Goal: Task Accomplishment & Management: Manage account settings

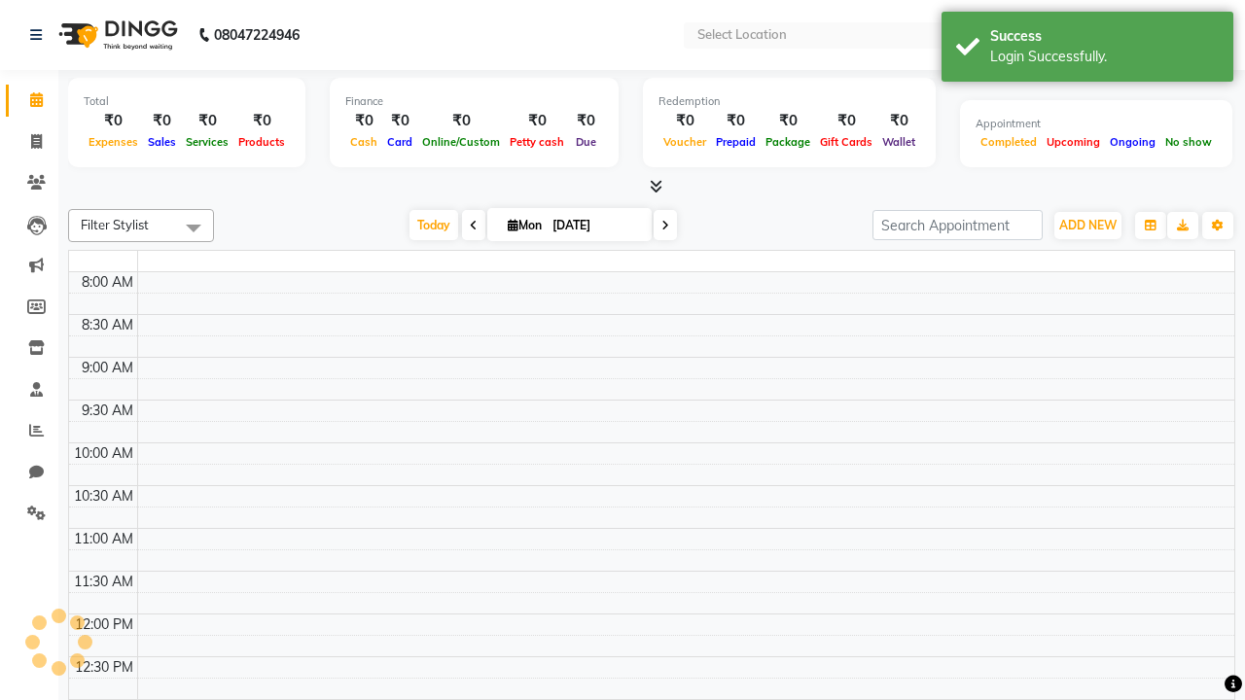
select select "en"
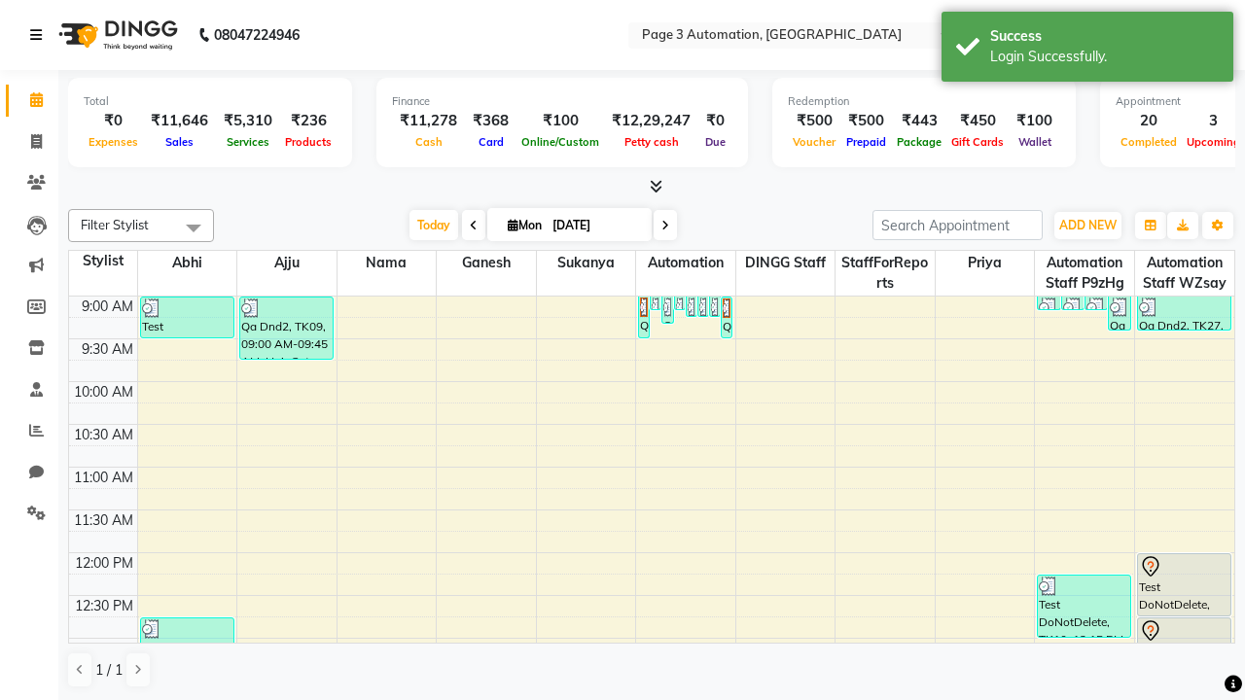
click at [40, 35] on icon at bounding box center [36, 35] width 12 height 14
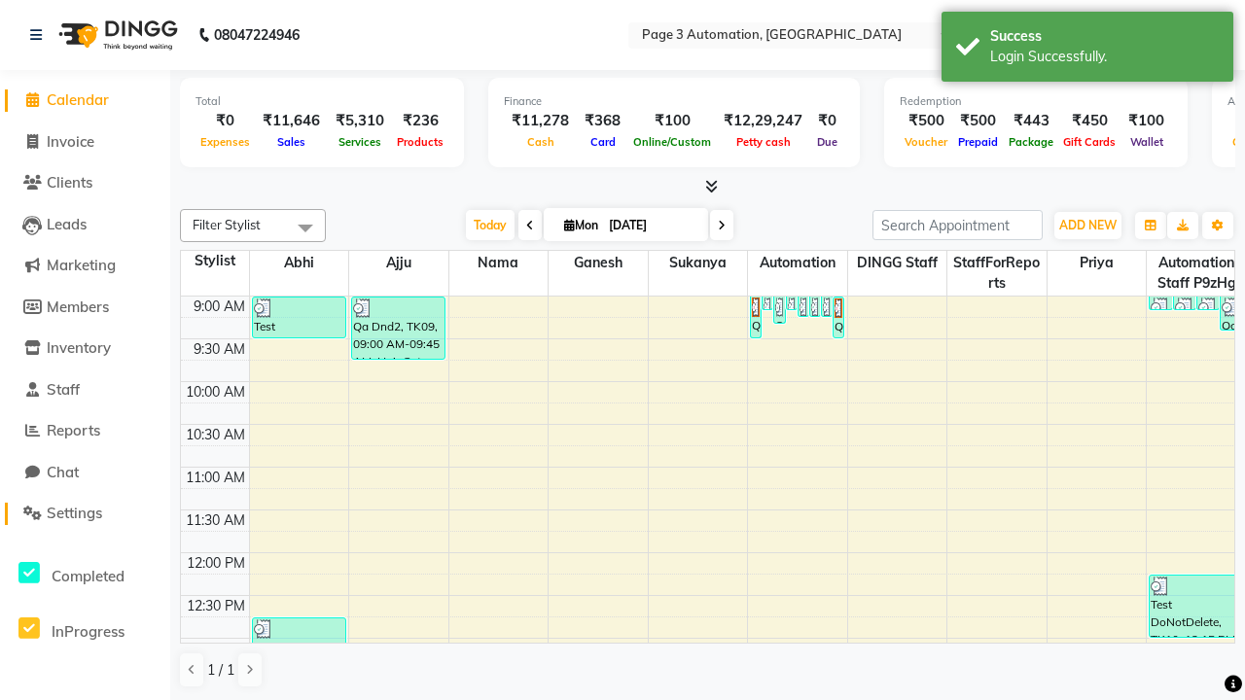
click at [85, 513] on span "Settings" at bounding box center [74, 513] width 55 height 18
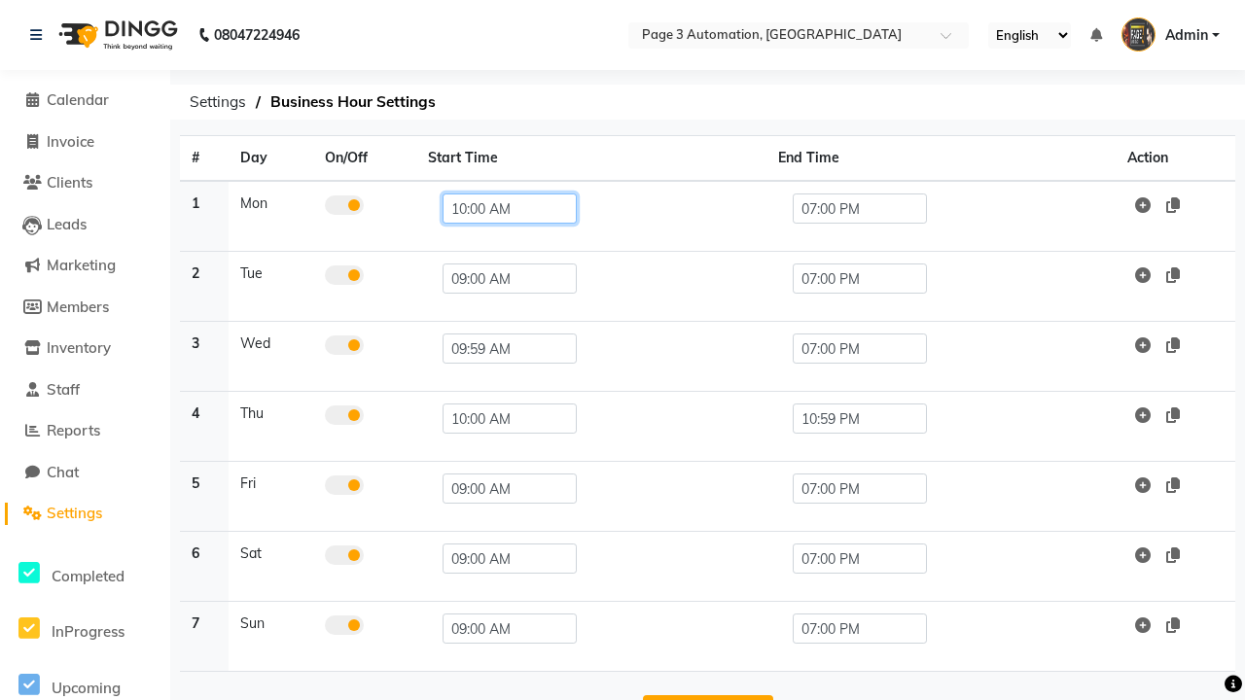
click at [501, 208] on input "10:00 AM" at bounding box center [509, 209] width 134 height 30
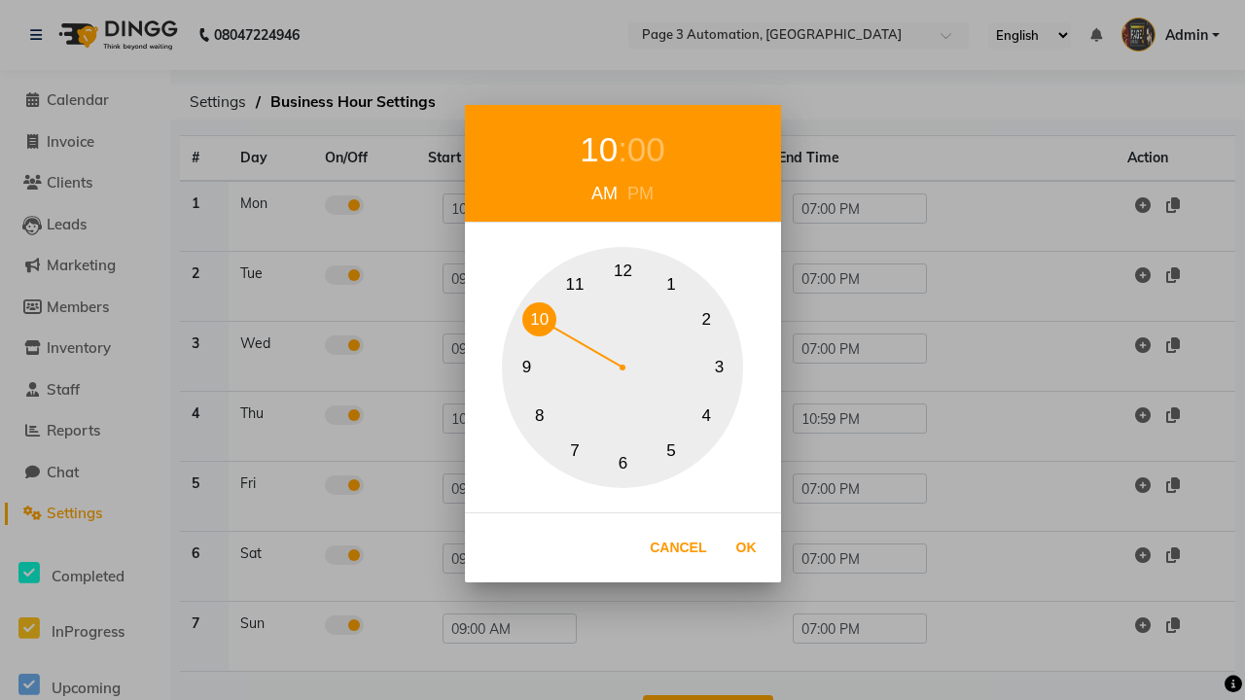
click at [539, 319] on button "10" at bounding box center [539, 319] width 34 height 34
click at [646, 150] on div "00" at bounding box center [646, 150] width 38 height 52
click at [622, 271] on button "0" at bounding box center [623, 272] width 34 height 34
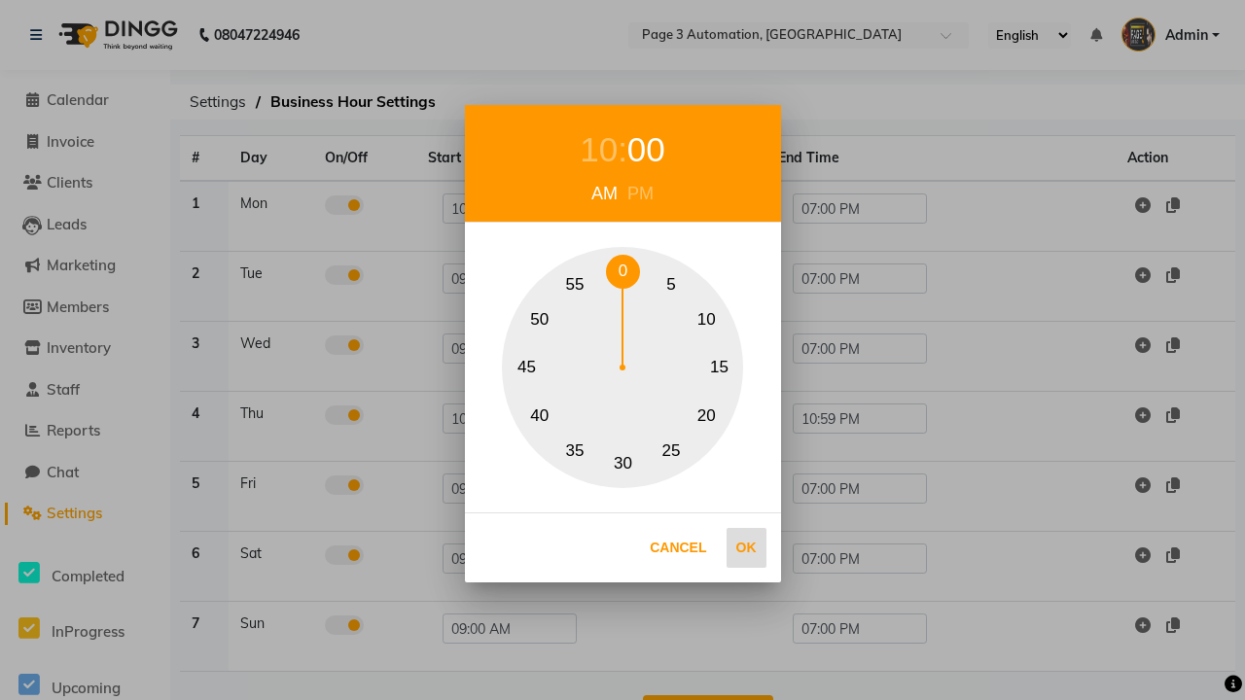
click at [746, 548] on button "Ok" at bounding box center [746, 548] width 40 height 40
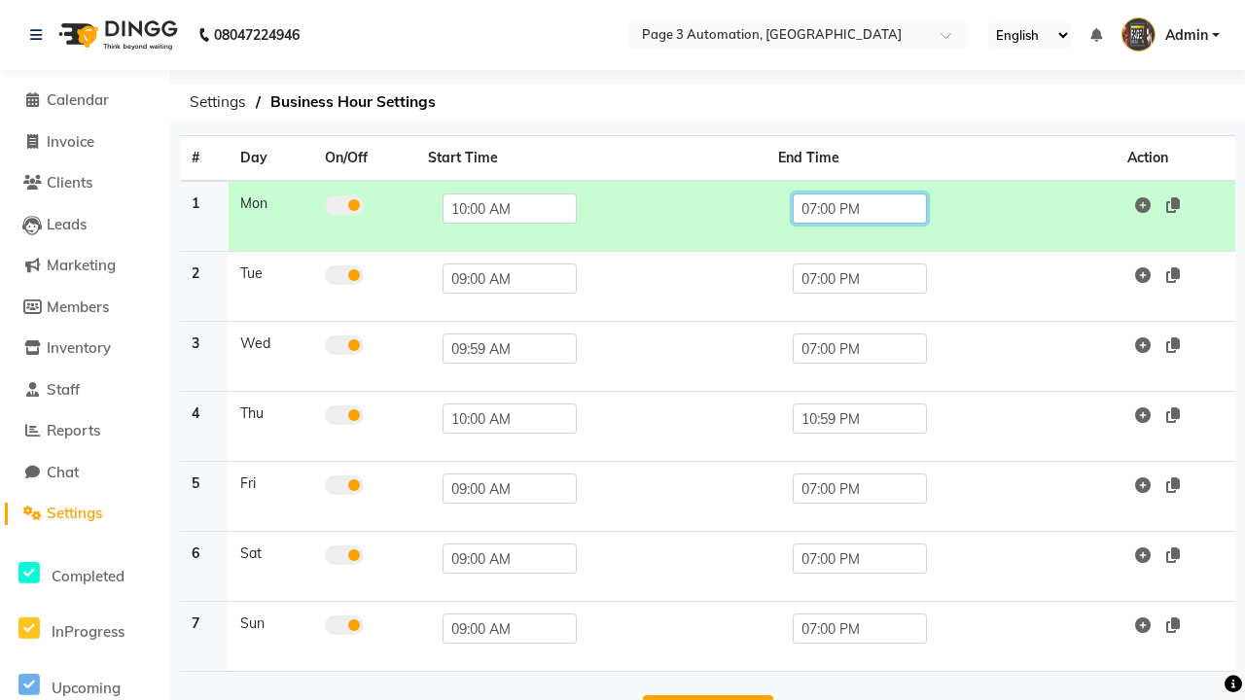
click at [859, 208] on input "07:00 PM" at bounding box center [860, 209] width 134 height 30
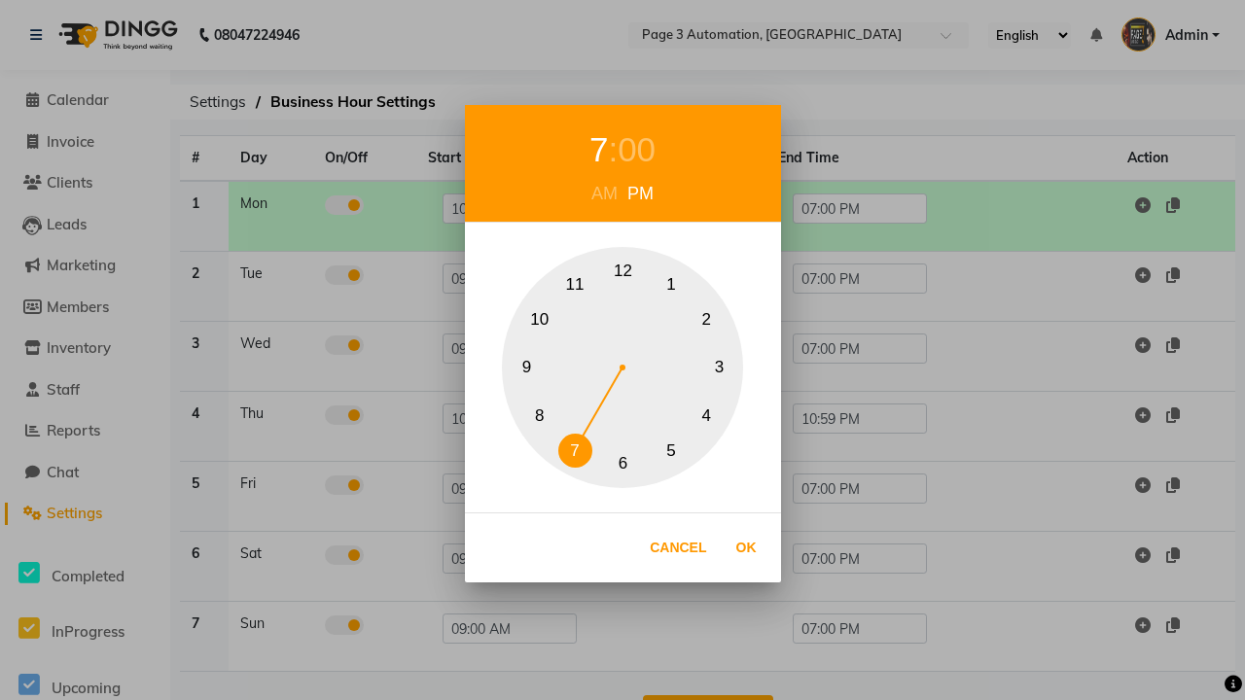
click at [539, 319] on button "10" at bounding box center [539, 319] width 34 height 34
click at [646, 150] on div "00" at bounding box center [646, 150] width 38 height 52
click at [622, 271] on button "0" at bounding box center [623, 272] width 34 height 34
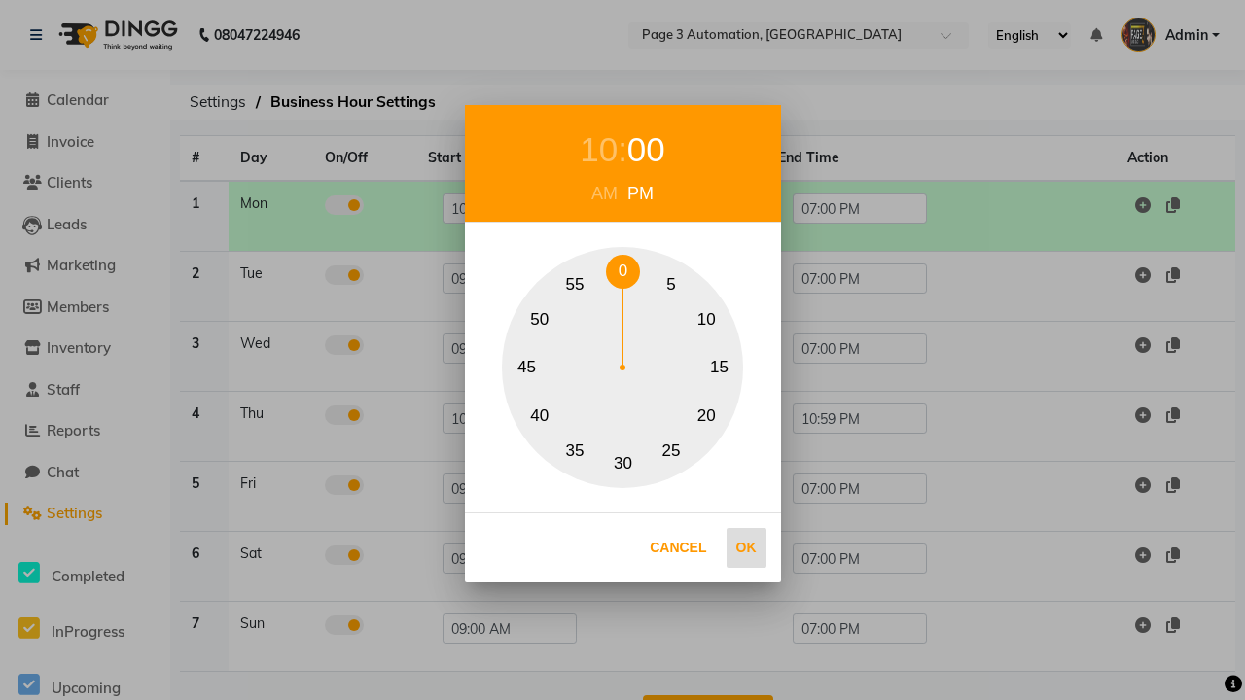
click at [746, 548] on button "Ok" at bounding box center [746, 548] width 40 height 40
type input "10:00 PM"
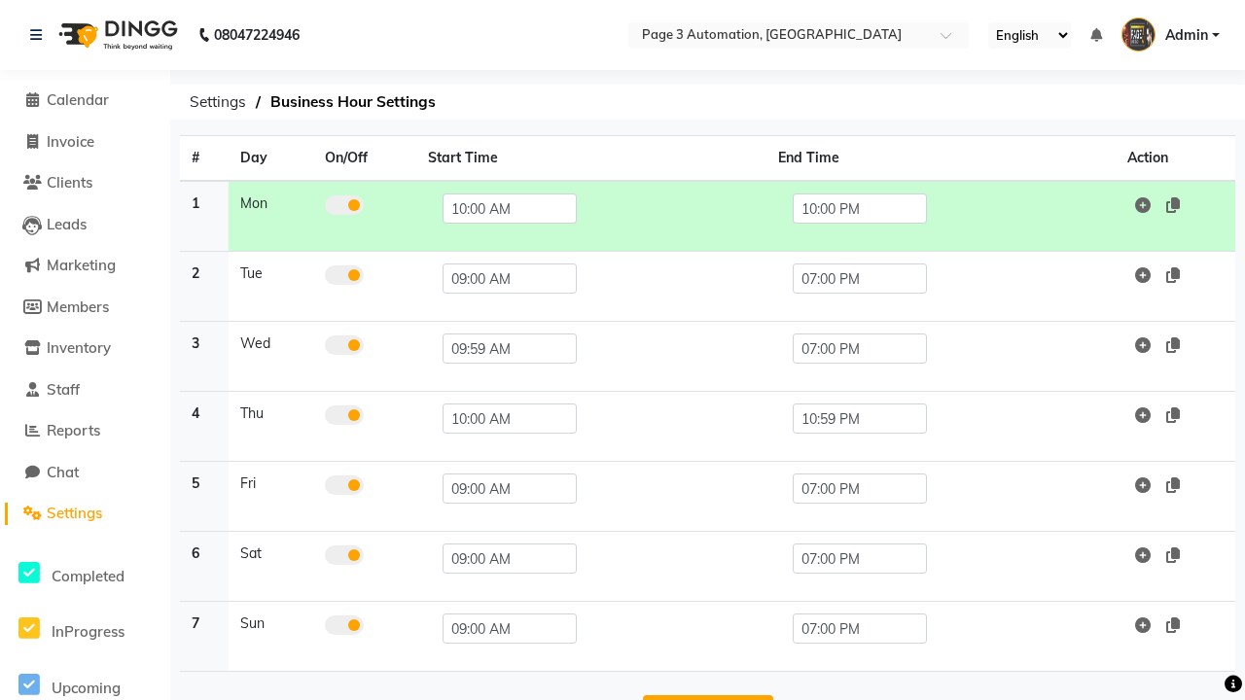
click at [707, 695] on button "Save Changes" at bounding box center [708, 713] width 130 height 37
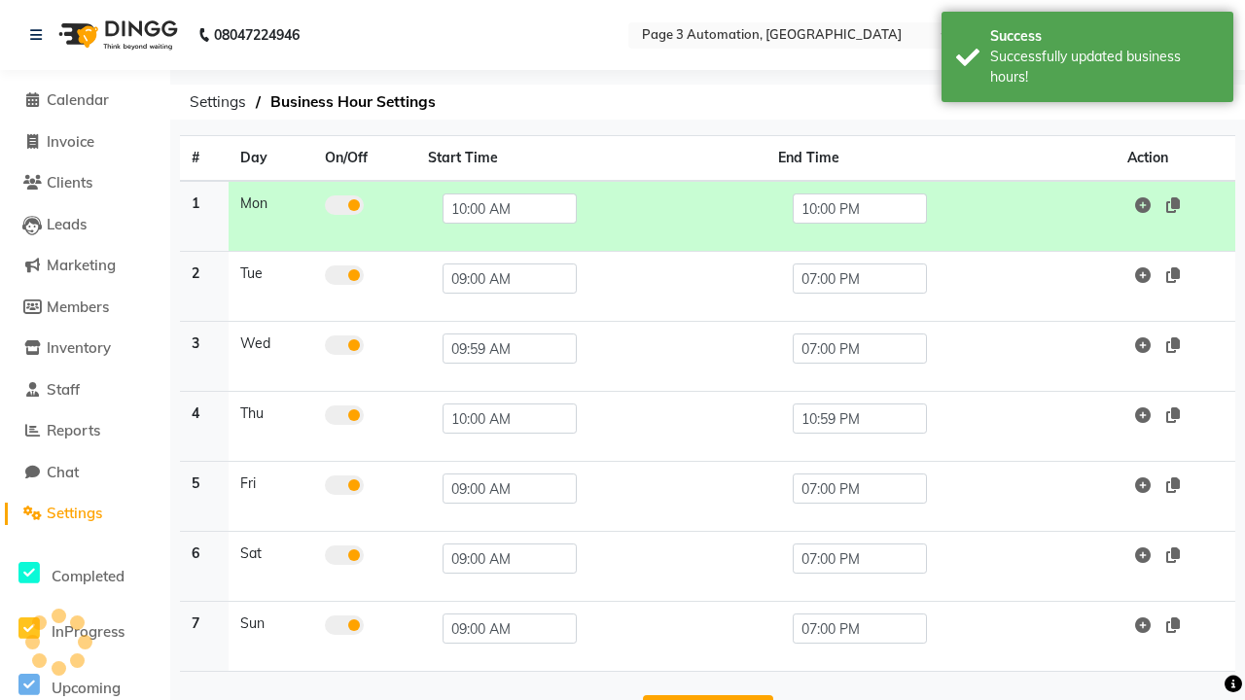
scroll to position [32, 0]
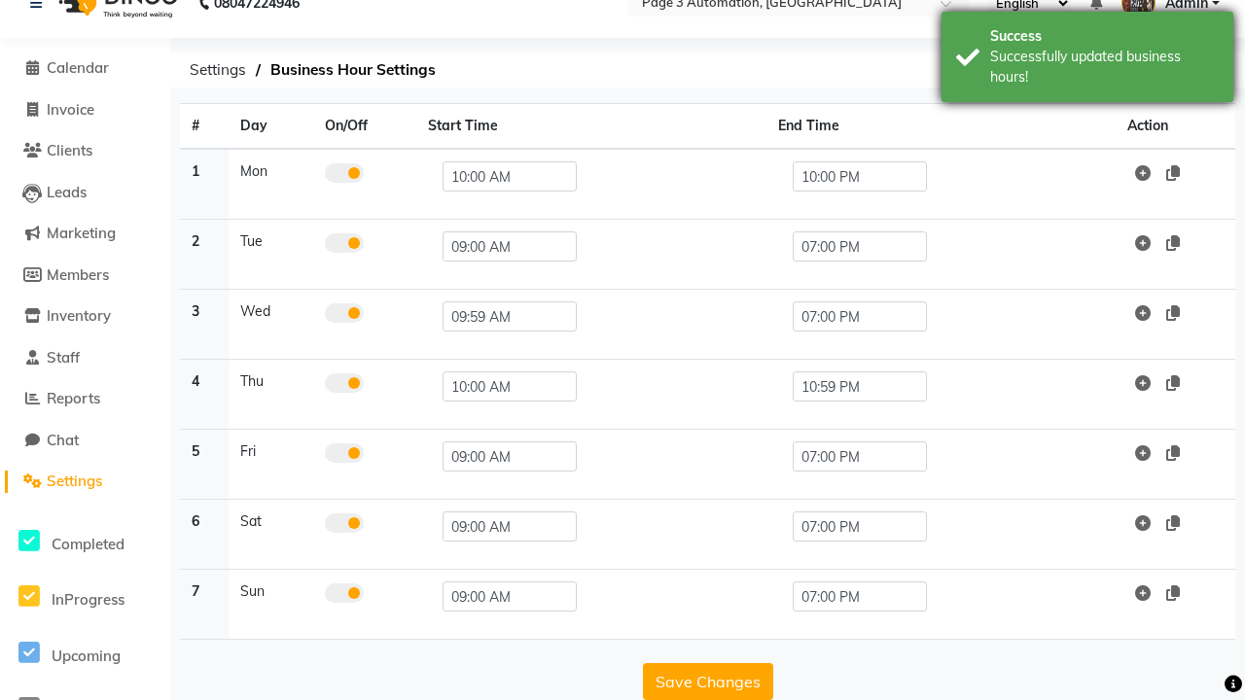
click at [1087, 59] on div "Successfully updated business hours!" at bounding box center [1104, 67] width 229 height 41
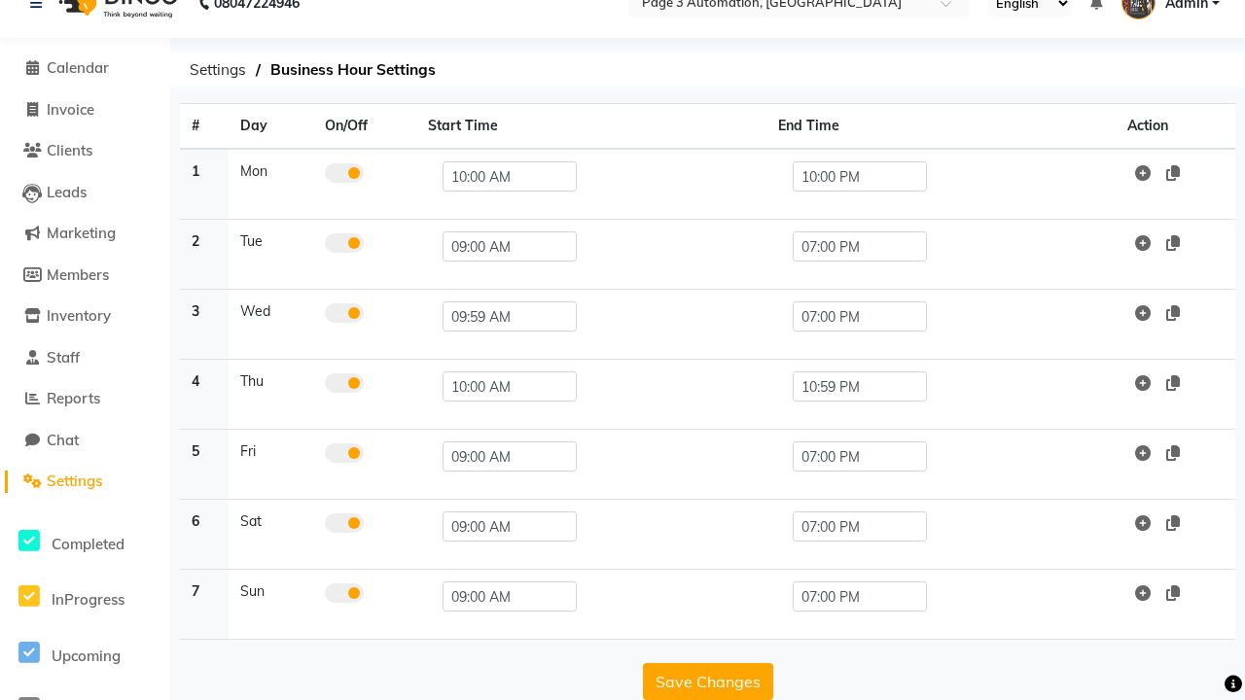
scroll to position [8, 0]
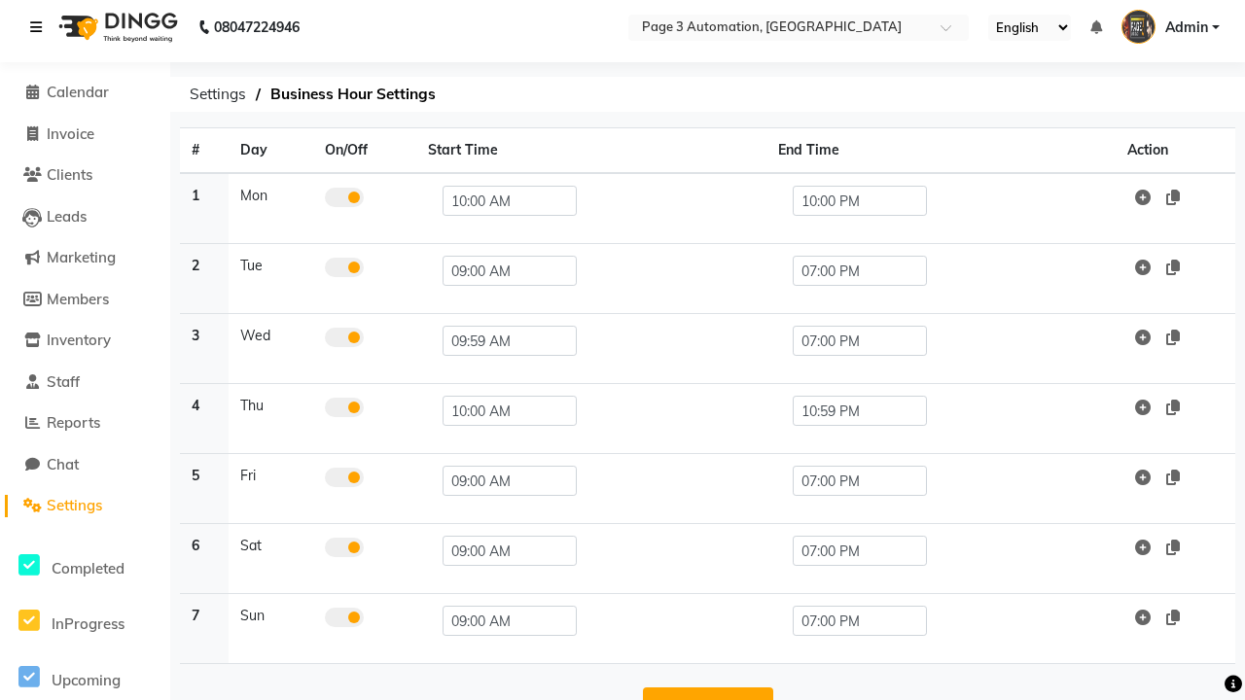
click at [40, 27] on icon at bounding box center [36, 27] width 12 height 14
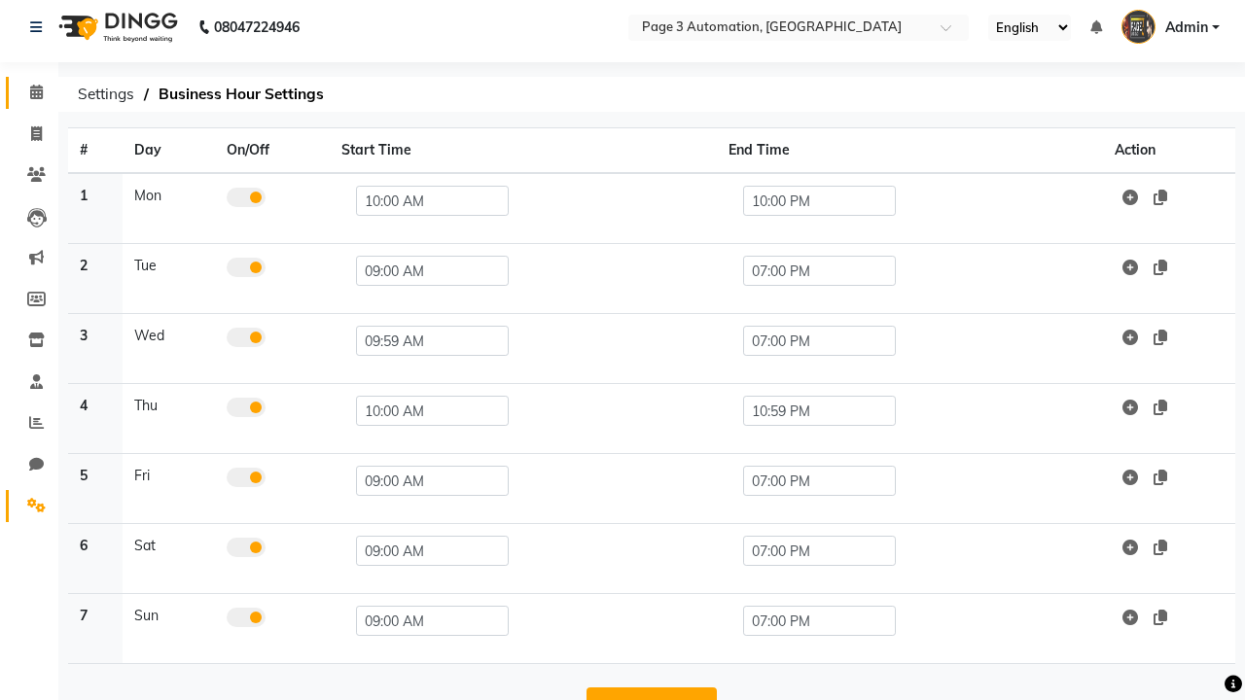
click at [29, 92] on span at bounding box center [36, 93] width 34 height 22
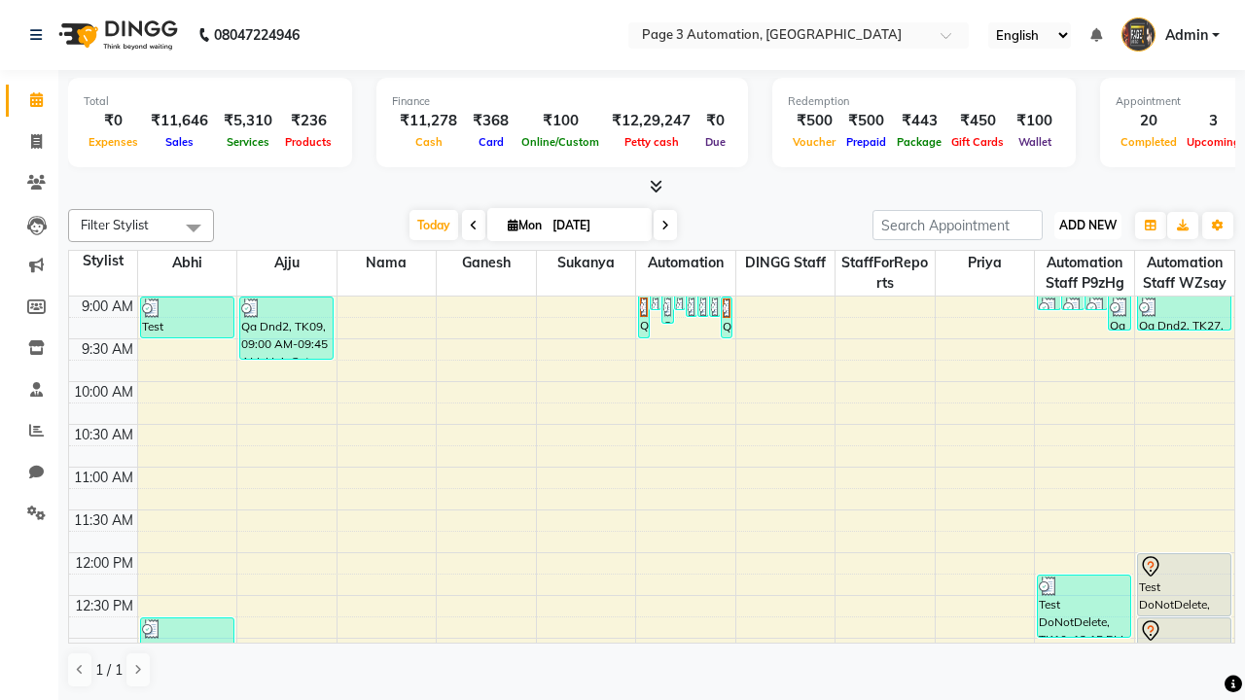
click at [1087, 225] on span "ADD NEW" at bounding box center [1087, 225] width 57 height 15
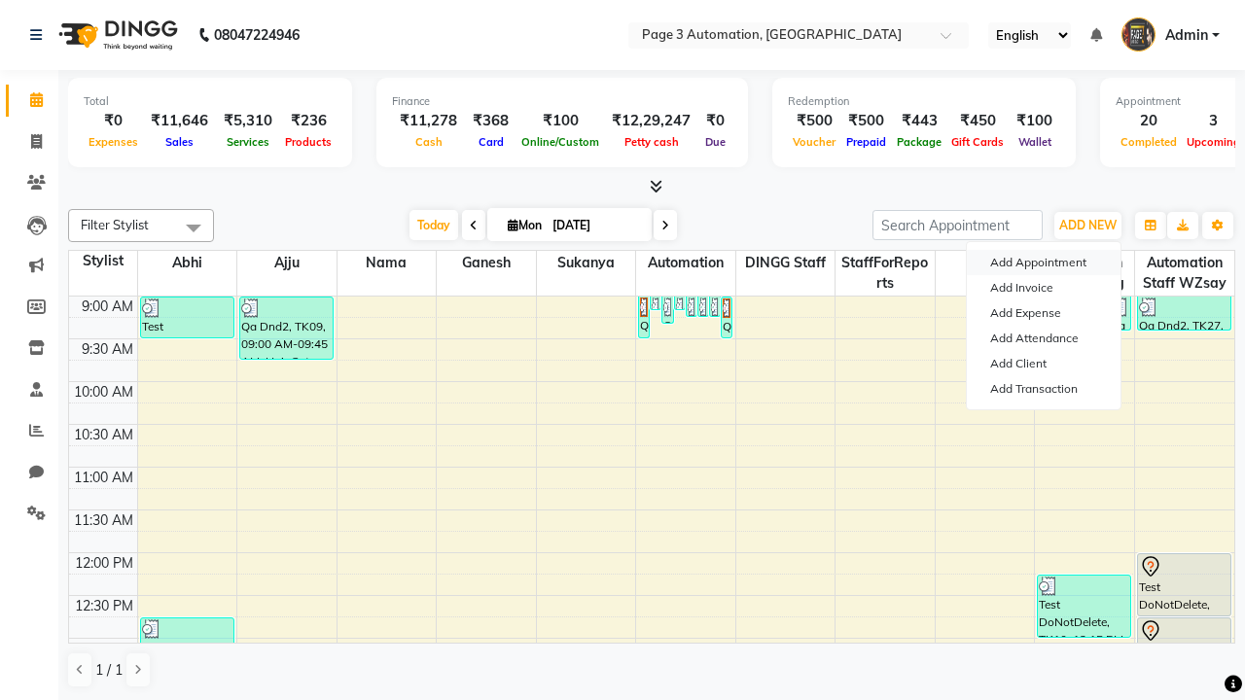
click at [1043, 263] on button "Add Appointment" at bounding box center [1044, 262] width 154 height 25
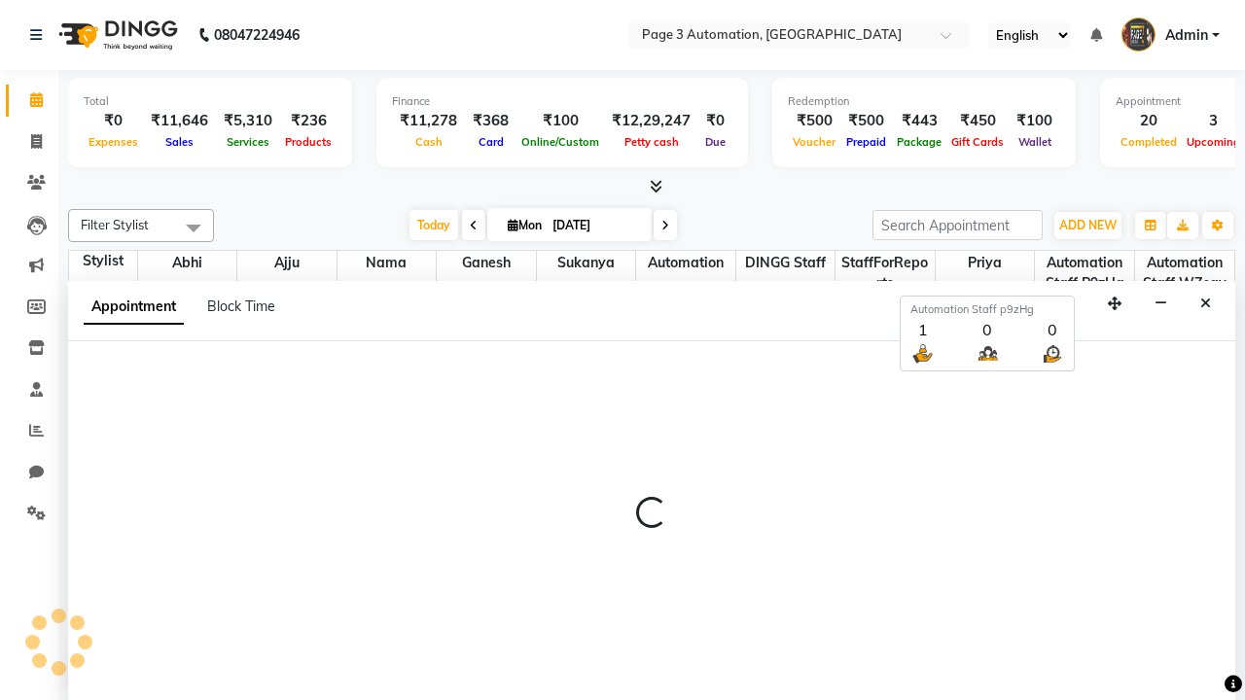
scroll to position [1, 0]
select select "tentative"
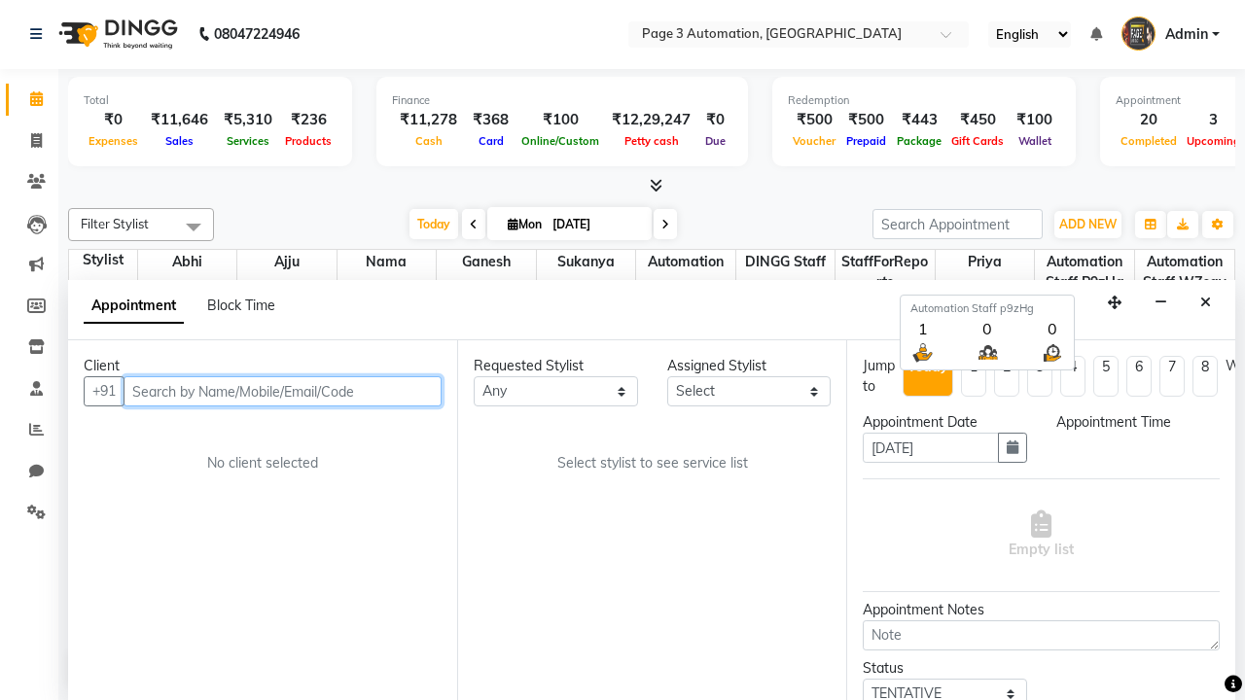
select select "600"
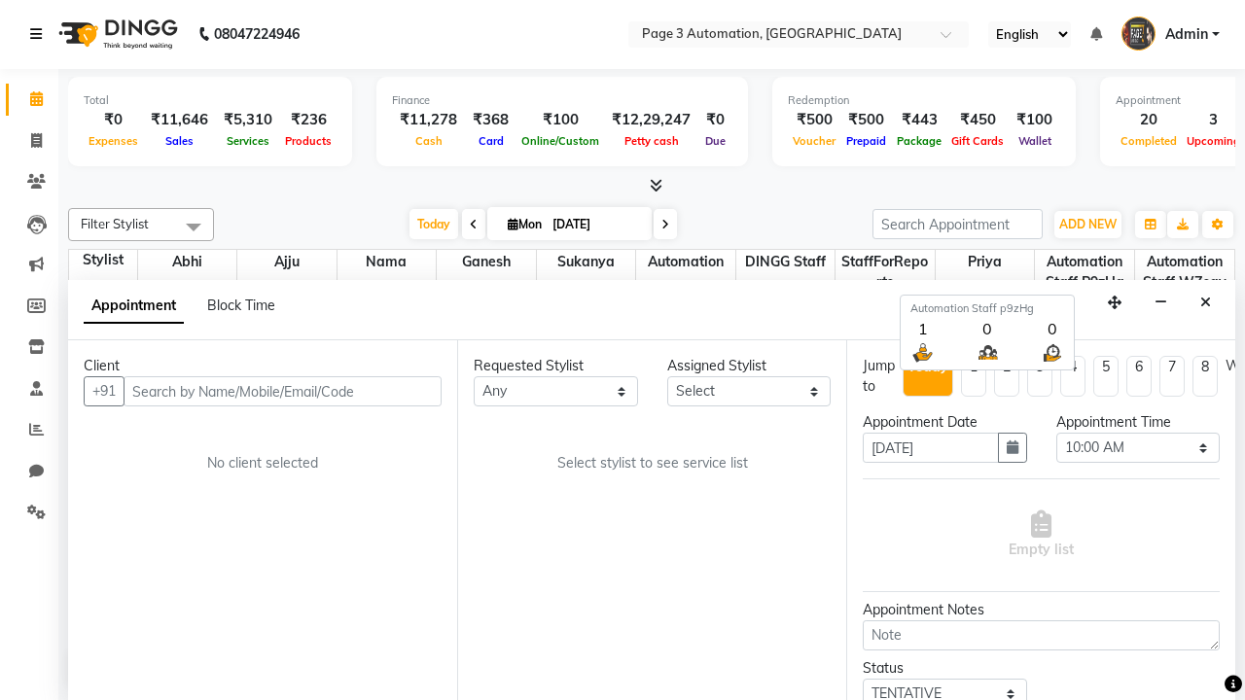
click at [40, 34] on icon at bounding box center [36, 34] width 12 height 14
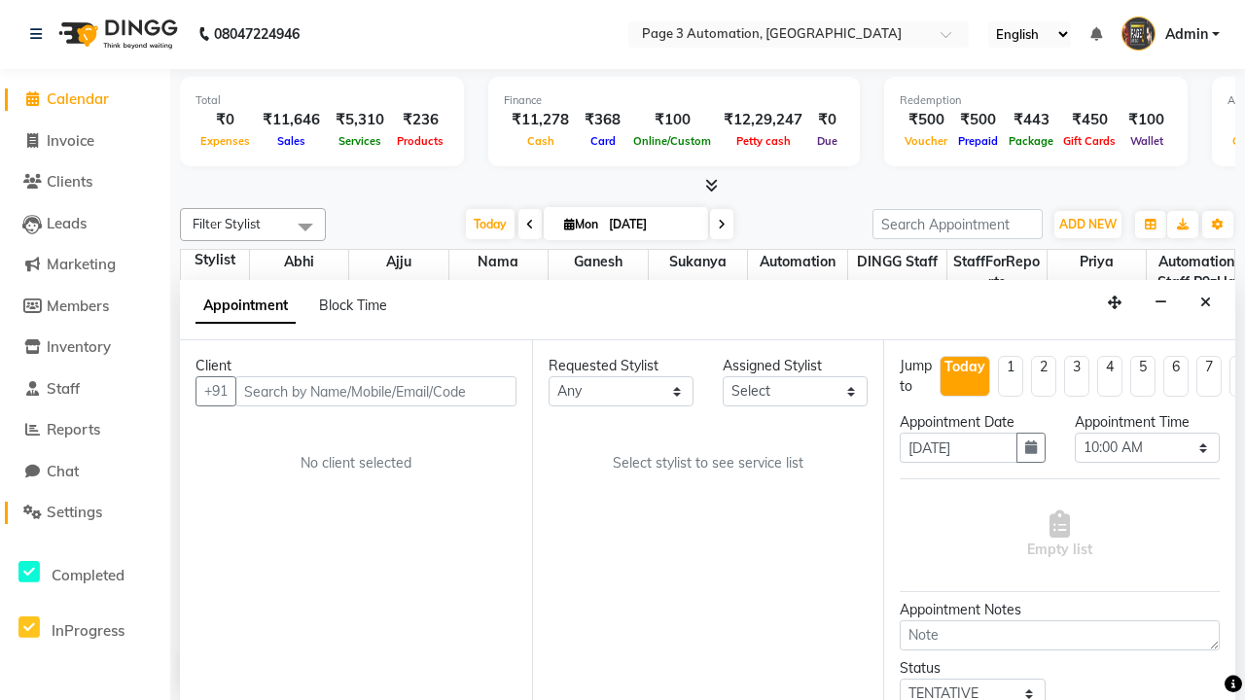
click at [85, 513] on span "Settings" at bounding box center [74, 512] width 55 height 18
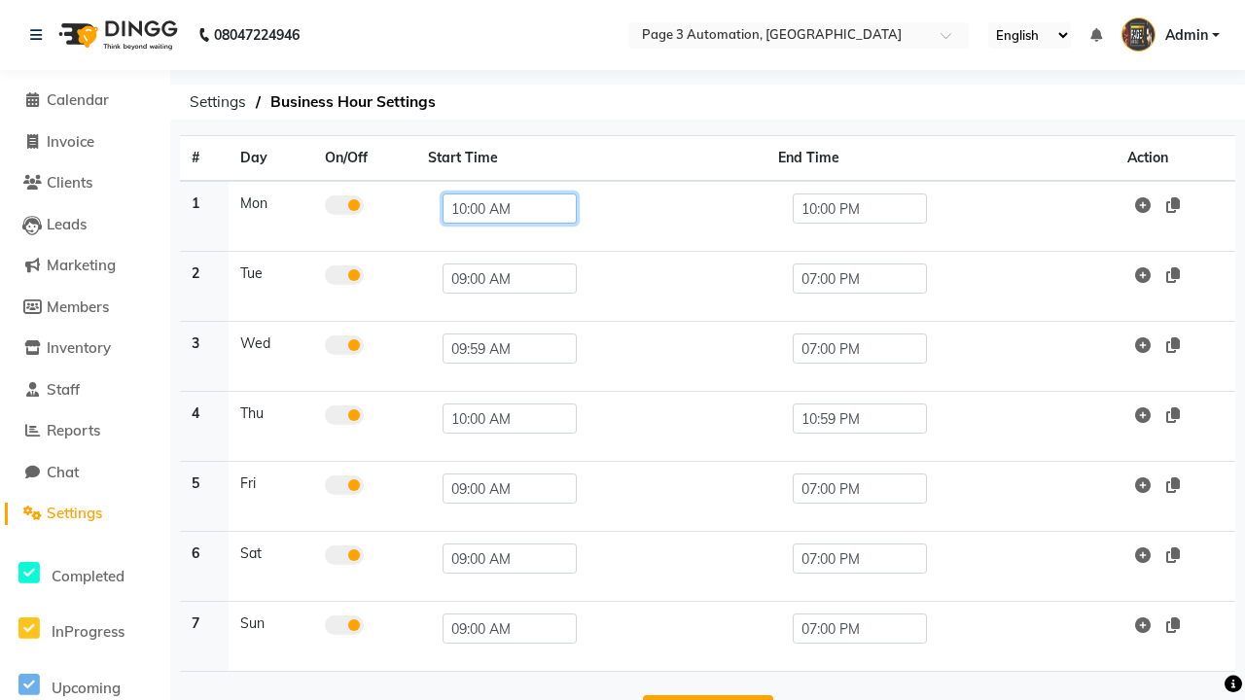
click at [501, 208] on input "10:00 AM" at bounding box center [509, 209] width 134 height 30
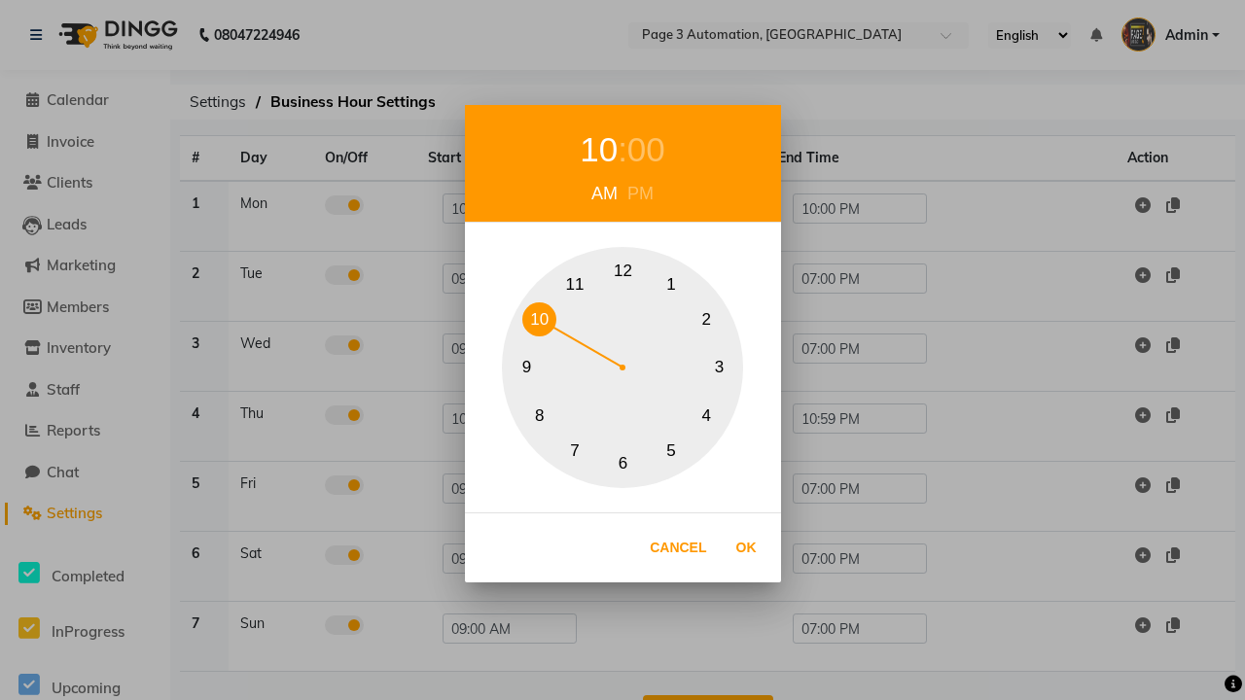
click at [526, 368] on button "9" at bounding box center [527, 368] width 34 height 34
click at [636, 150] on div "00" at bounding box center [637, 150] width 38 height 52
click at [622, 271] on button "0" at bounding box center [623, 272] width 34 height 34
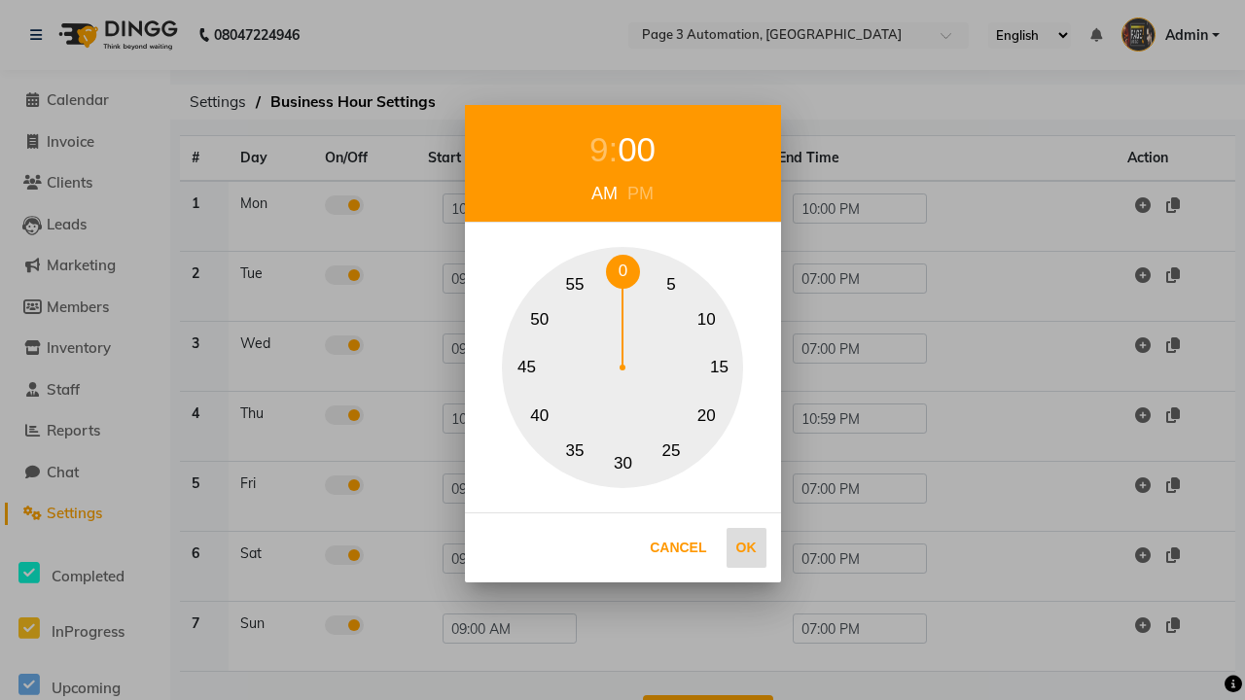
click at [746, 548] on button "Ok" at bounding box center [746, 548] width 40 height 40
type input "09:00 AM"
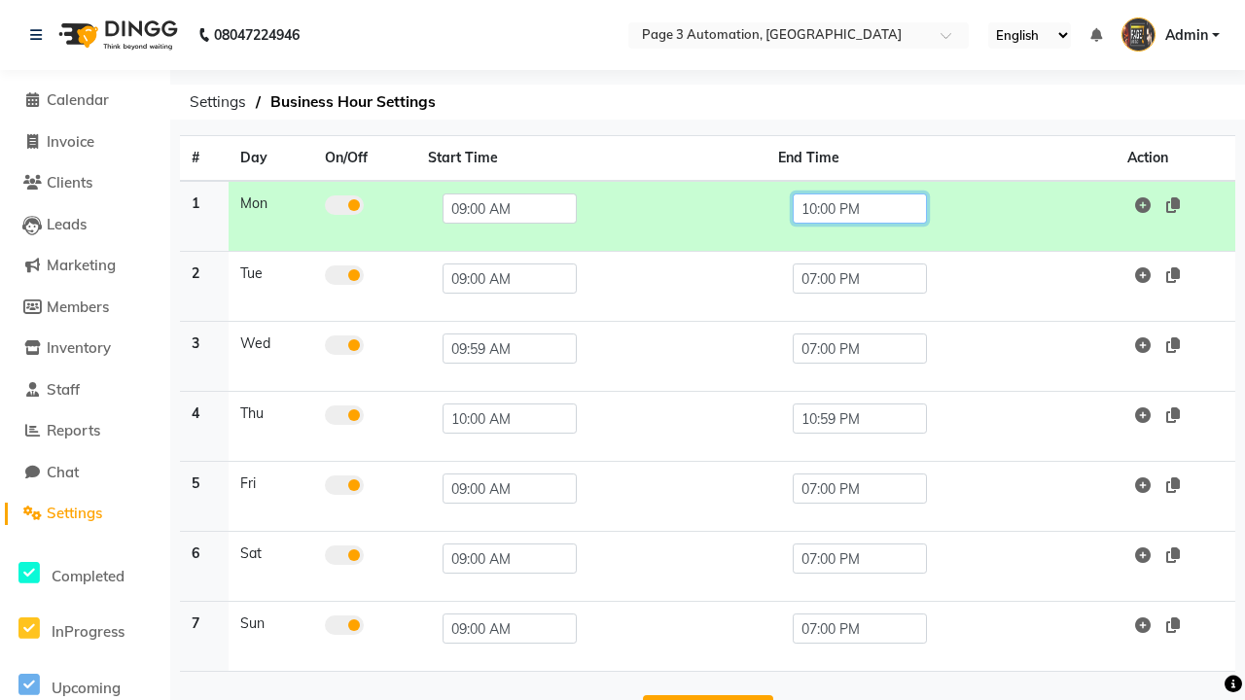
click at [859, 208] on input "10:00 PM" at bounding box center [860, 209] width 134 height 30
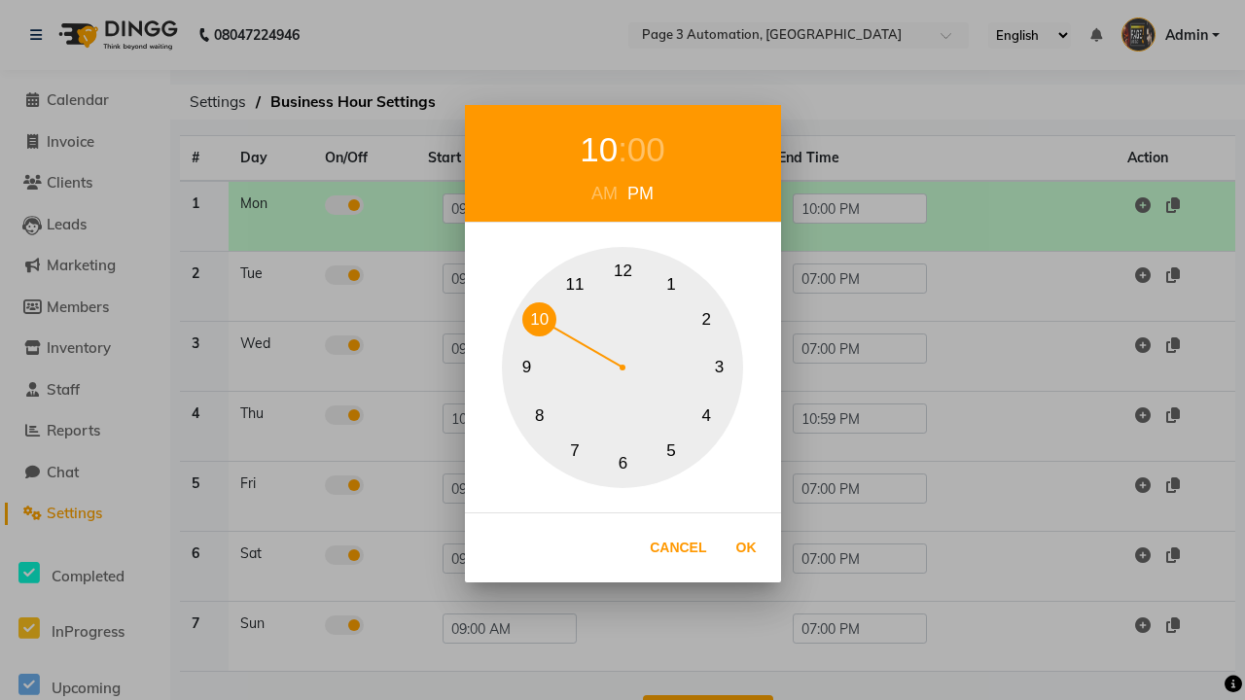
click at [575, 450] on button "7" at bounding box center [575, 451] width 34 height 34
click at [636, 150] on div "00" at bounding box center [637, 150] width 38 height 52
click at [622, 271] on button "0" at bounding box center [623, 272] width 34 height 34
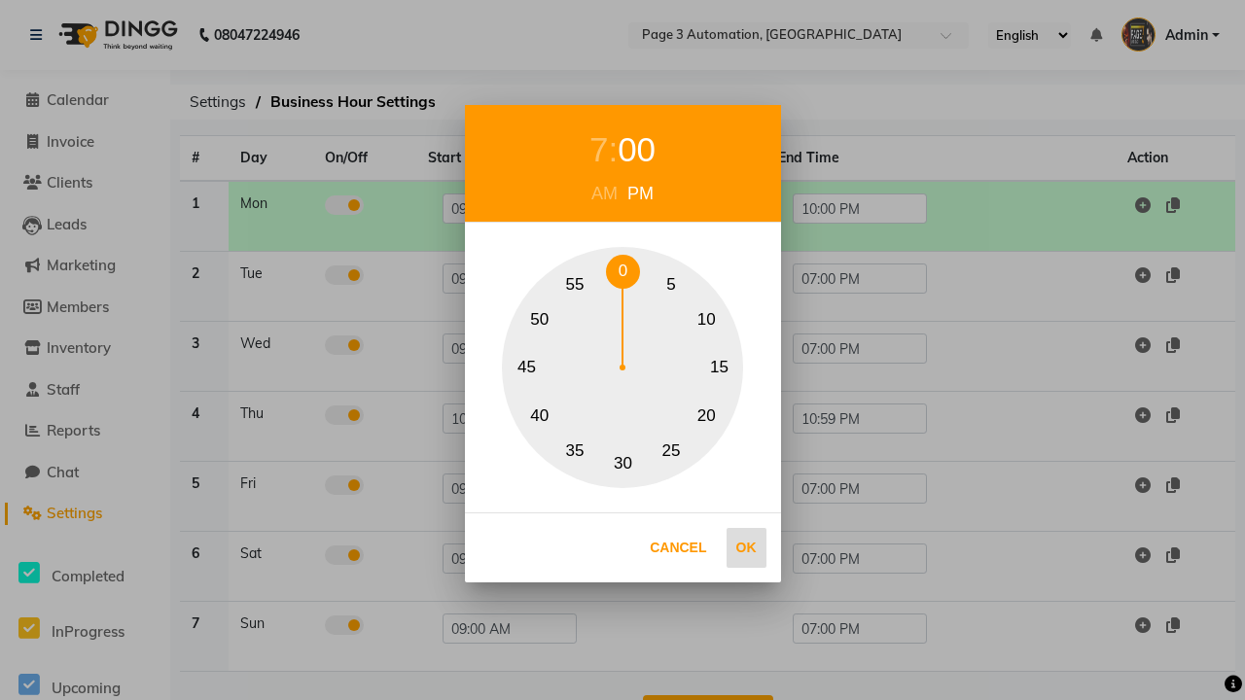
click at [746, 548] on button "Ok" at bounding box center [746, 548] width 40 height 40
type input "07:00 PM"
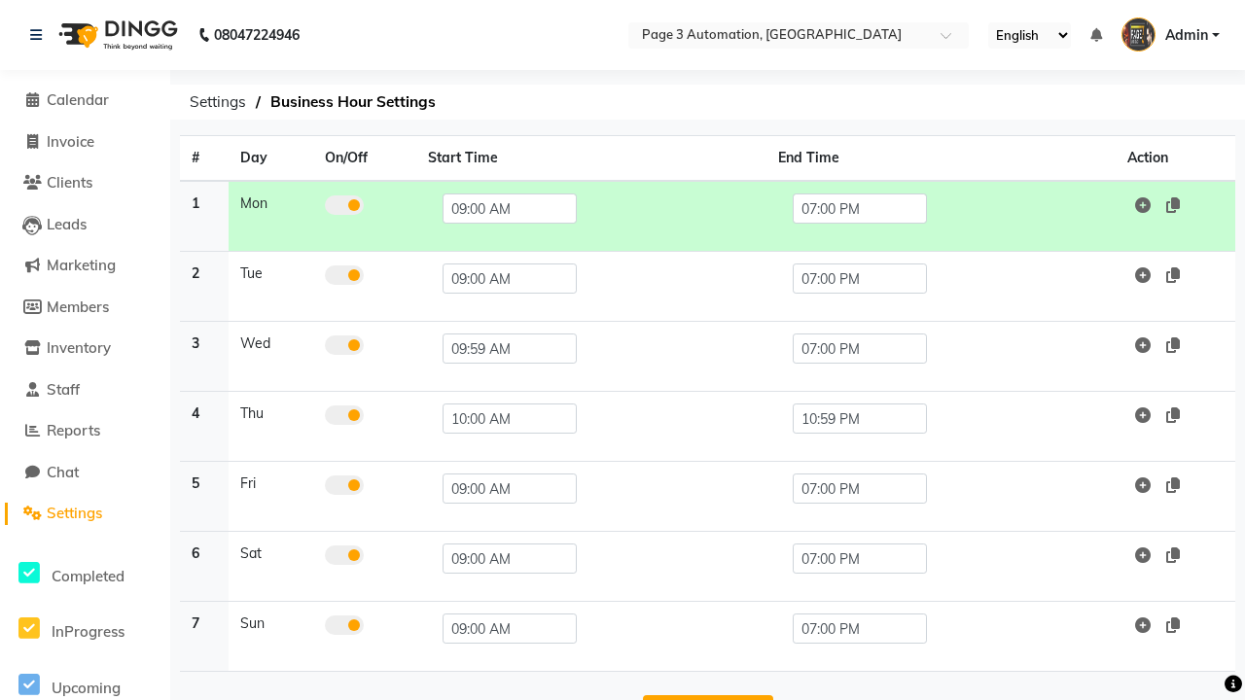
click at [707, 695] on button "Save Changes" at bounding box center [708, 713] width 130 height 37
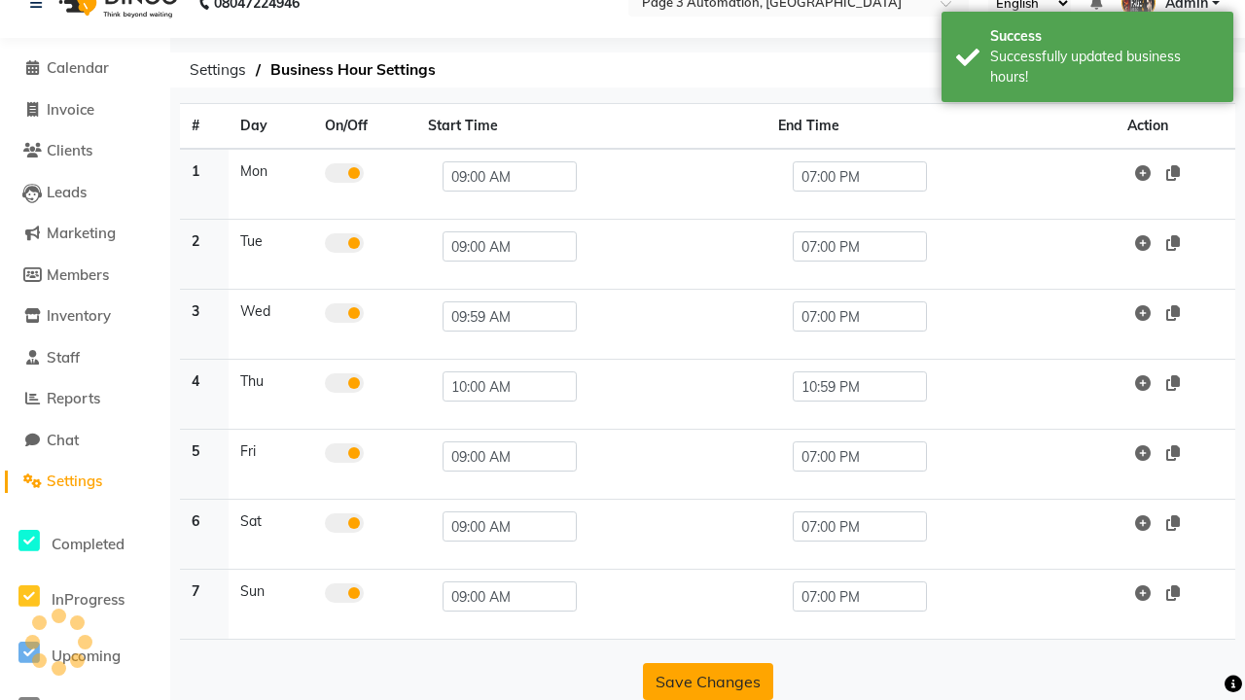
scroll to position [8, 0]
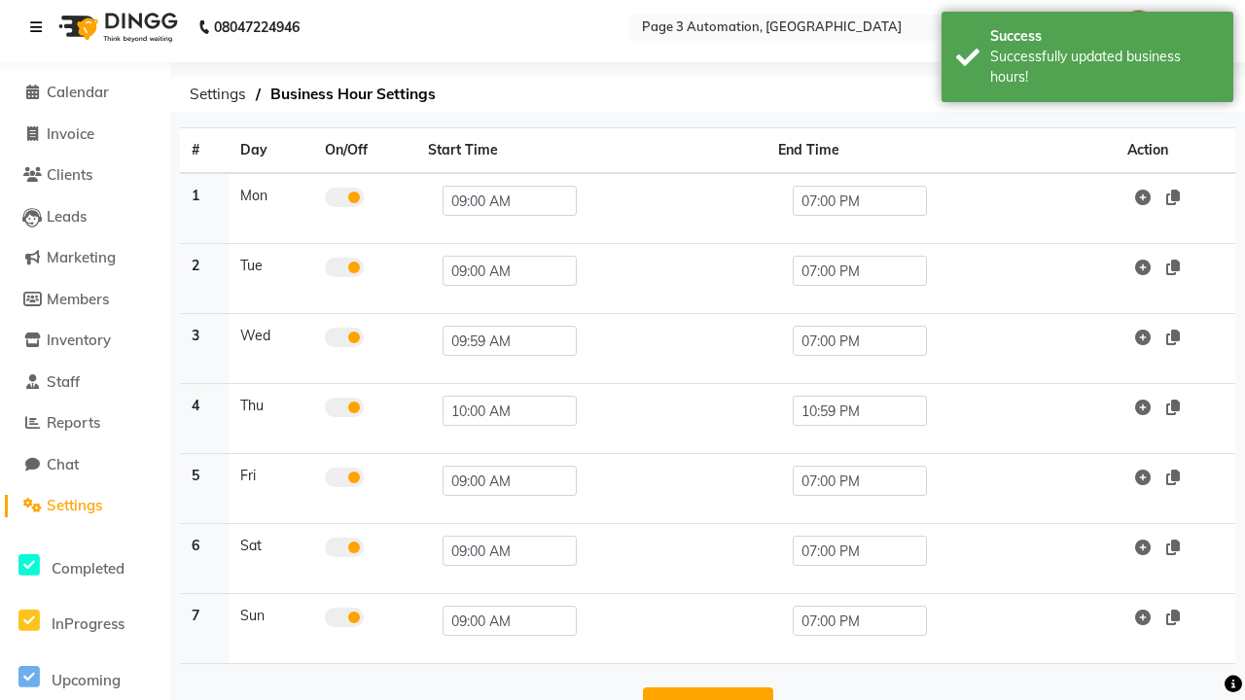
click at [40, 27] on icon at bounding box center [36, 27] width 12 height 14
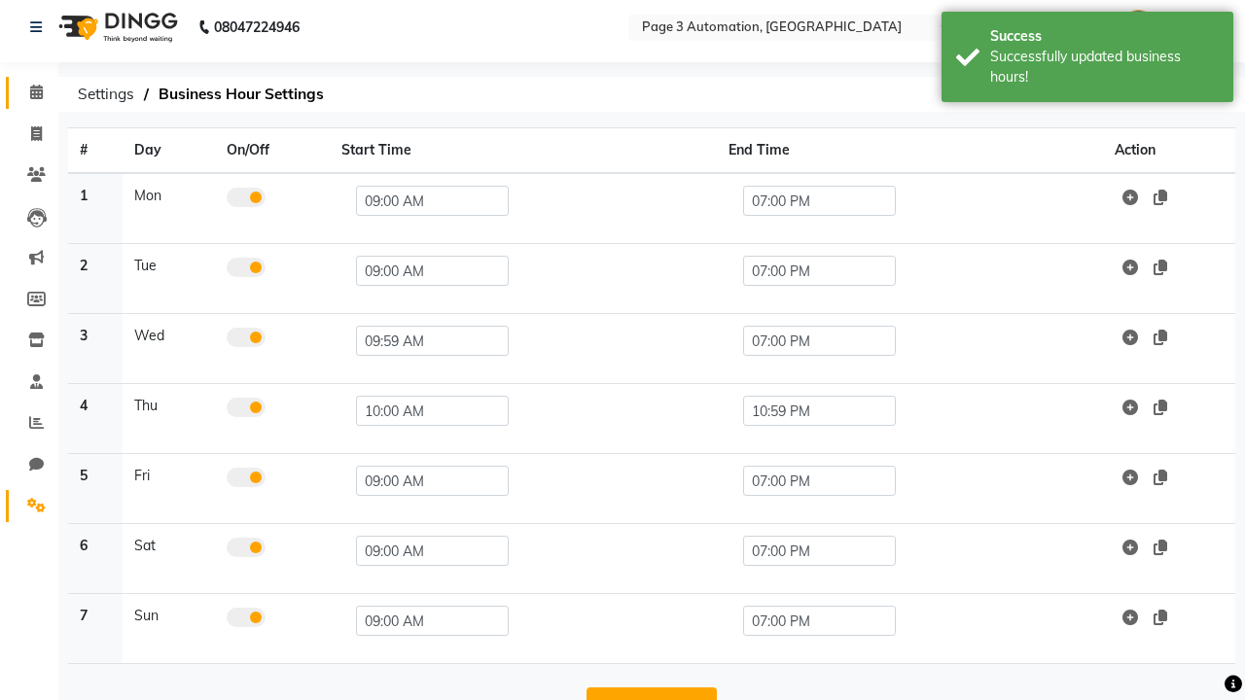
click at [29, 92] on span at bounding box center [36, 93] width 34 height 22
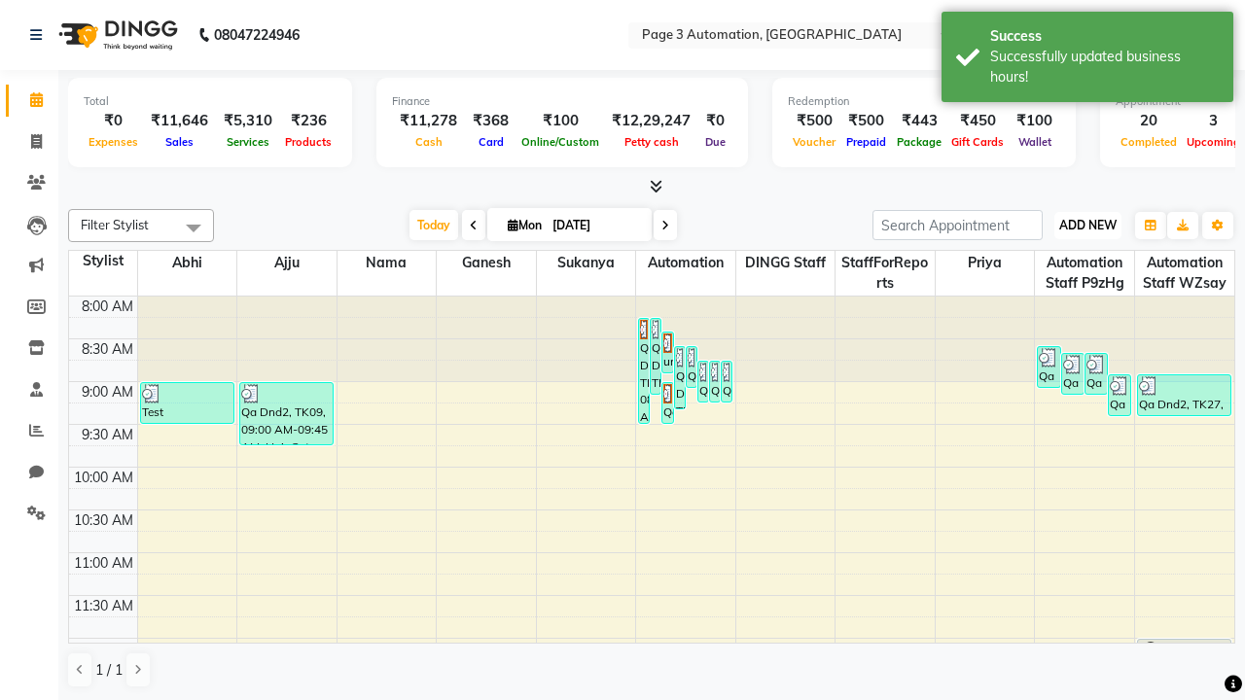
click at [1087, 225] on span "ADD NEW" at bounding box center [1087, 225] width 57 height 15
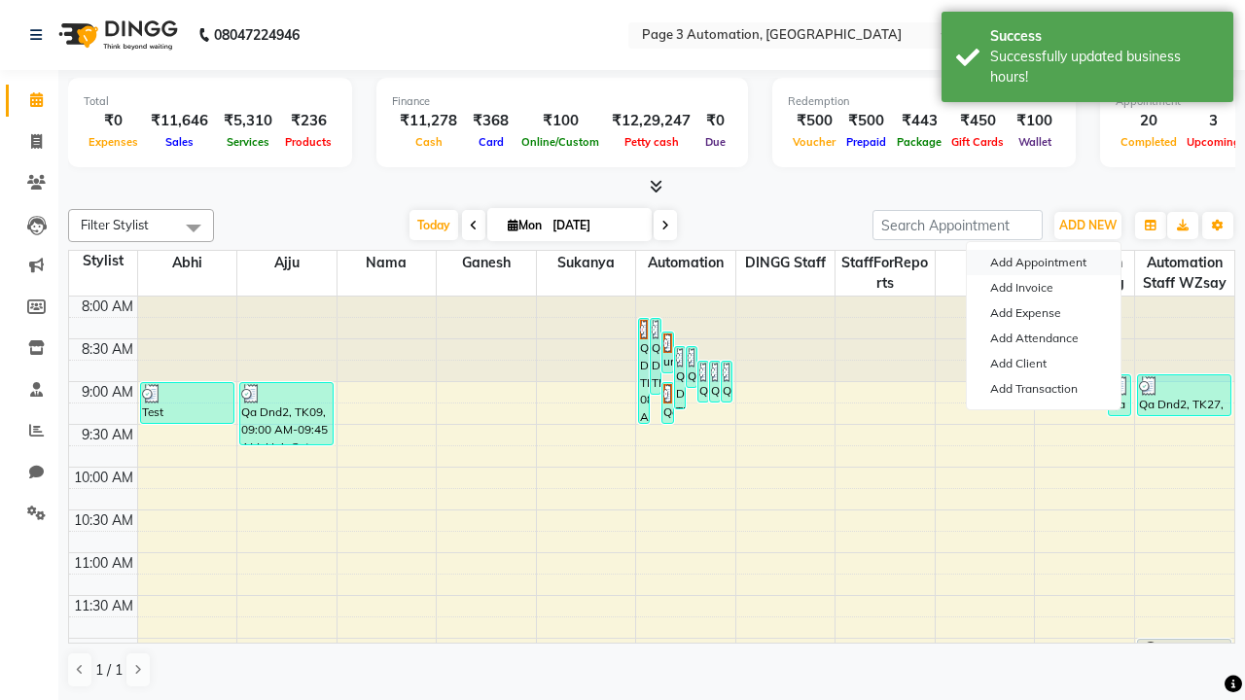
click at [1043, 263] on button "Add Appointment" at bounding box center [1044, 262] width 154 height 25
select select "tentative"
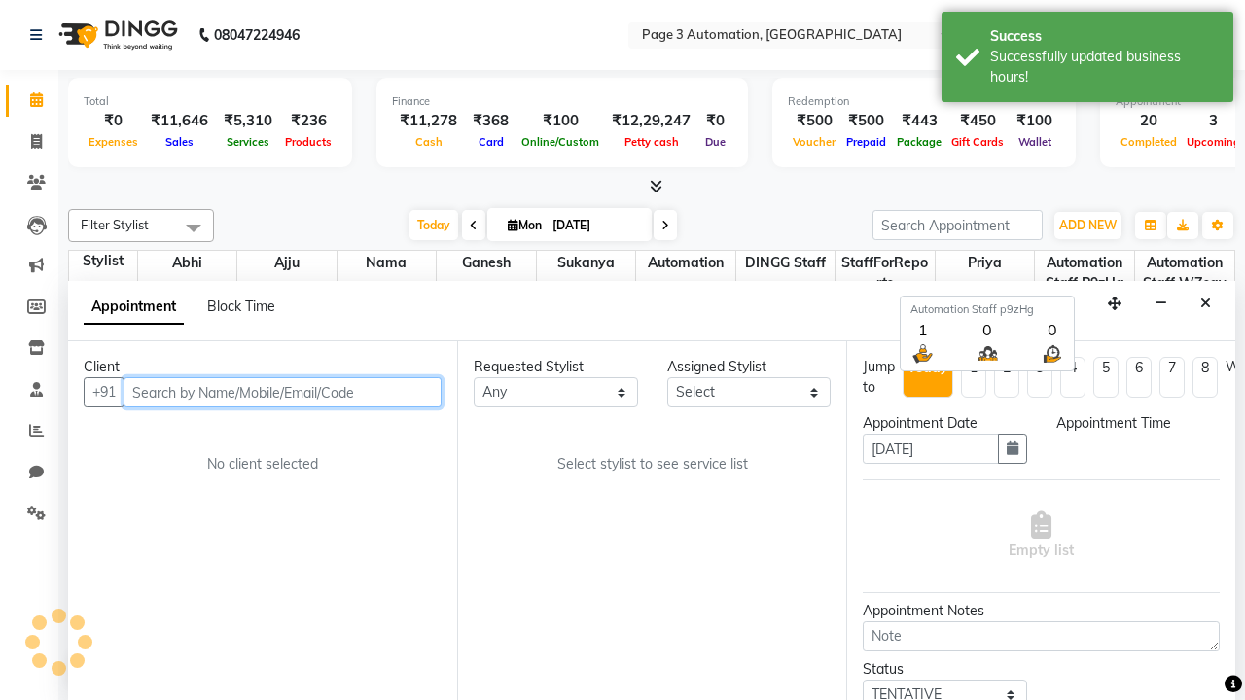
select select "540"
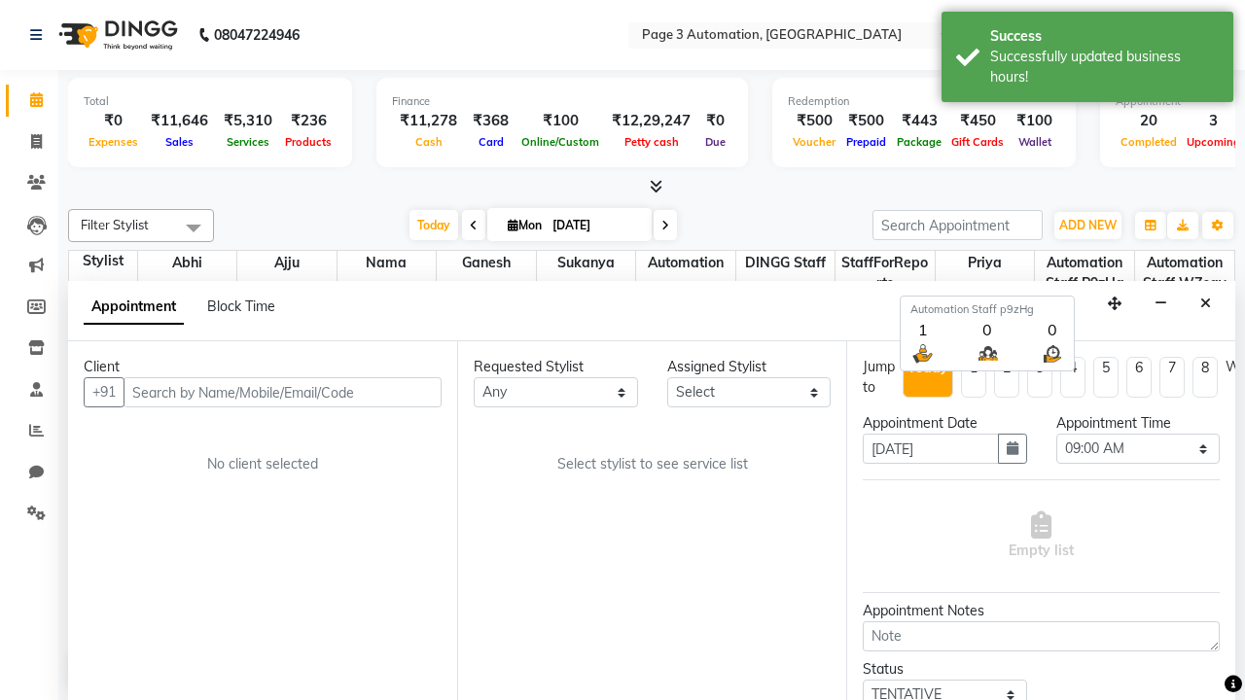
click at [1170, 35] on span "Admin" at bounding box center [1186, 35] width 43 height 20
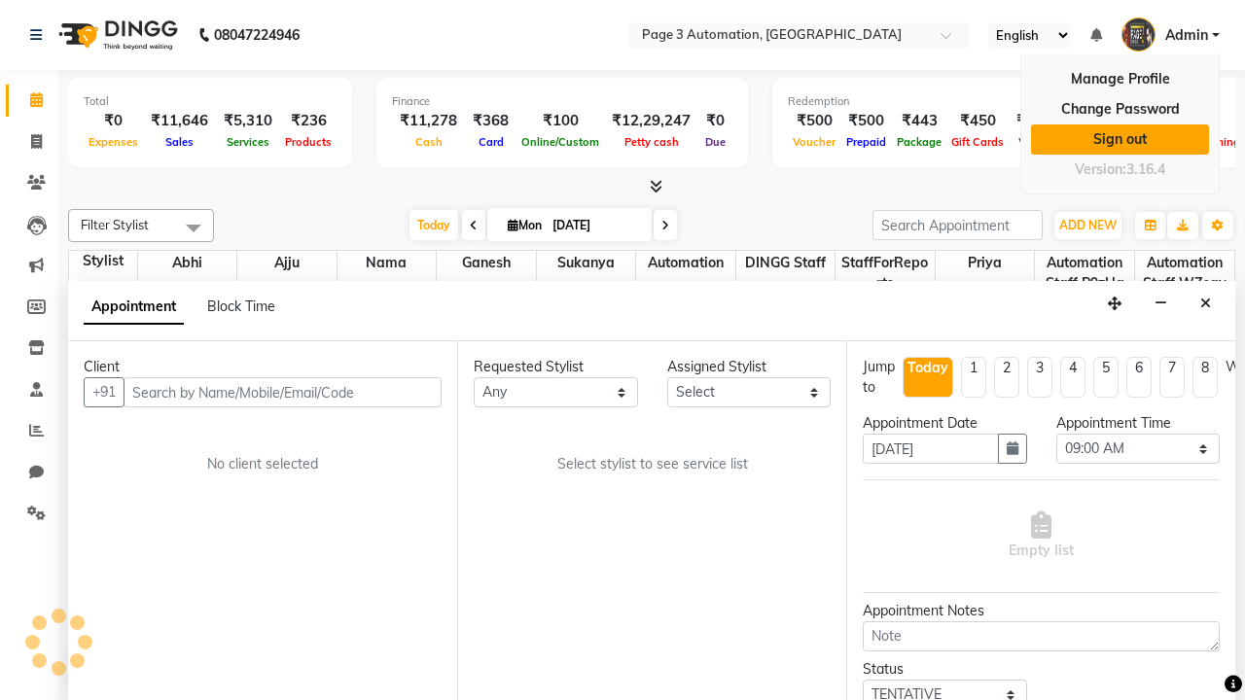
click at [1119, 139] on link "Sign out" at bounding box center [1120, 139] width 178 height 30
